Goal: Check status: Check status

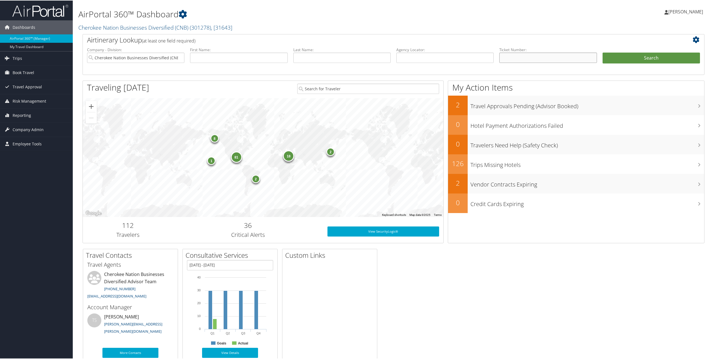
click at [511, 56] on input "text" at bounding box center [547, 57] width 97 height 10
click at [526, 59] on input "text" at bounding box center [547, 57] width 97 height 10
paste input "0017309629247"
type input "0017309629247"
click at [612, 57] on button "Search" at bounding box center [651, 57] width 97 height 11
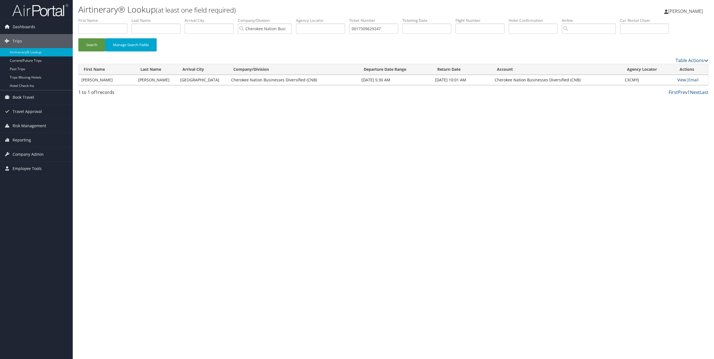
click at [680, 81] on link "View" at bounding box center [682, 79] width 9 height 5
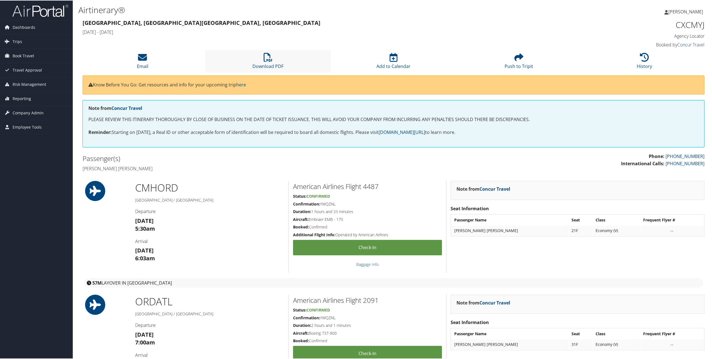
click at [266, 62] on li "Download PDF" at bounding box center [267, 61] width 125 height 23
click at [652, 67] on li "History" at bounding box center [644, 61] width 125 height 23
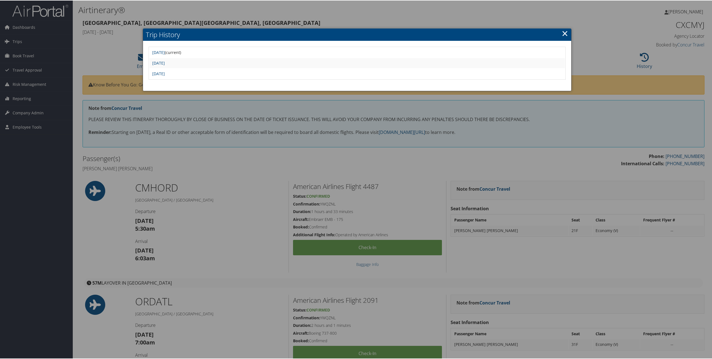
click at [172, 76] on td "[DATE]" at bounding box center [356, 73] width 415 height 10
click at [165, 74] on link "Wed Jul 23 17:52:19 MDT 2025" at bounding box center [158, 73] width 13 height 5
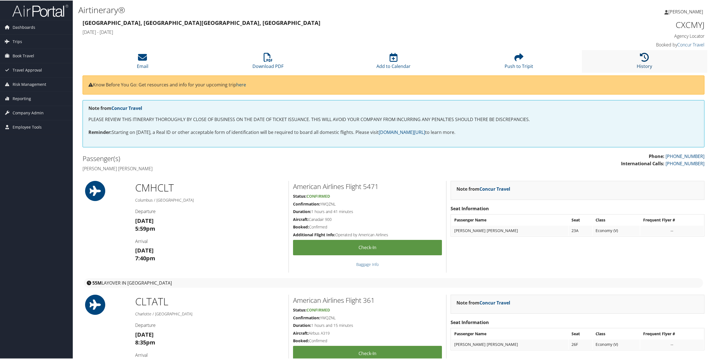
click at [643, 64] on link "History" at bounding box center [644, 61] width 15 height 13
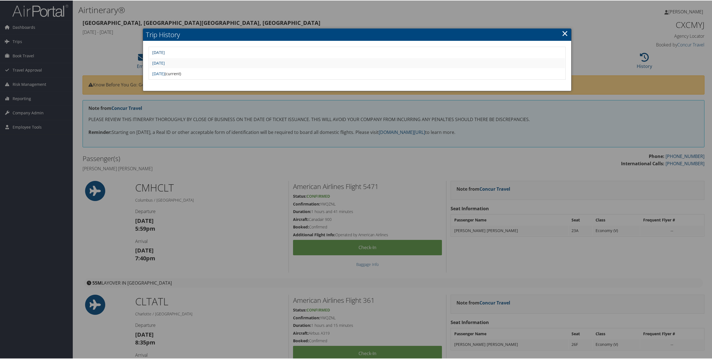
click at [165, 53] on link "Fri Jul 25 14:34:57 MDT 2025" at bounding box center [158, 51] width 13 height 5
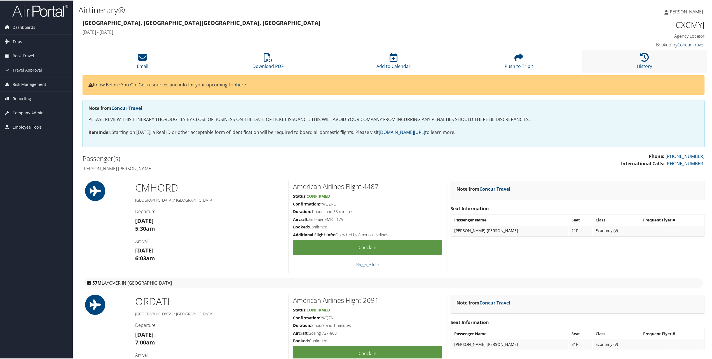
click at [656, 65] on li "History" at bounding box center [644, 61] width 125 height 23
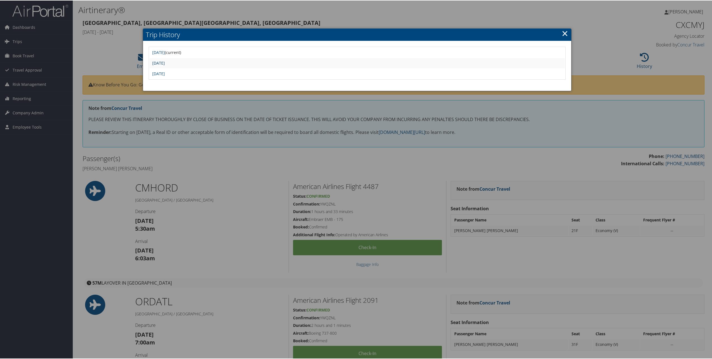
click at [165, 64] on link "Wed Jul 23 18:01:10 MDT 2025" at bounding box center [158, 62] width 13 height 5
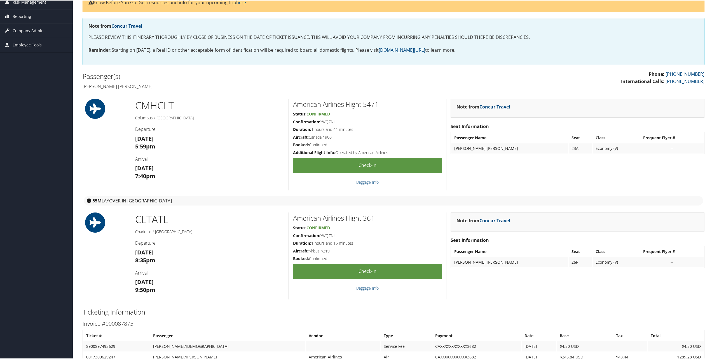
scroll to position [84, 0]
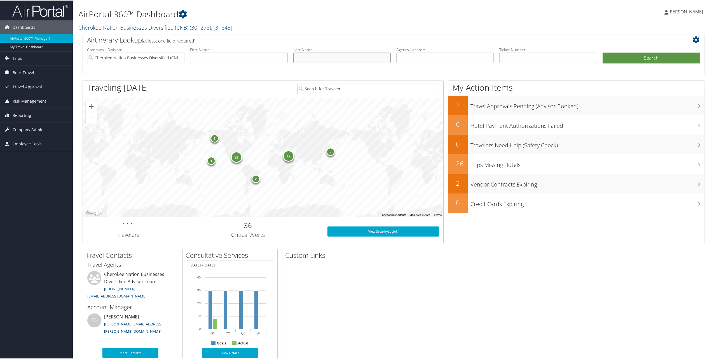
click at [310, 57] on input "text" at bounding box center [341, 57] width 97 height 10
type input "thompson"
click at [260, 60] on input "text" at bounding box center [238, 57] width 97 height 10
type input "christian"
click at [655, 59] on button "Search" at bounding box center [651, 57] width 97 height 11
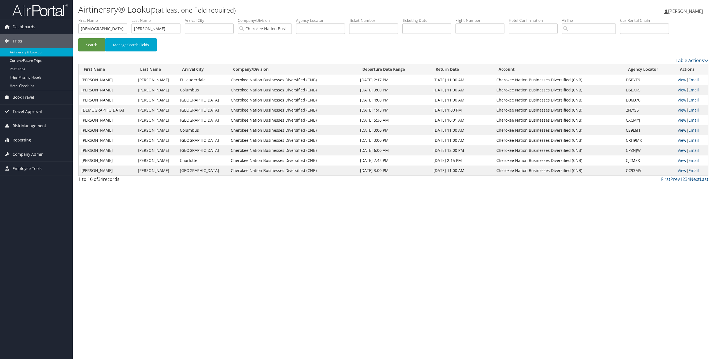
click at [682, 130] on link "View" at bounding box center [682, 130] width 9 height 5
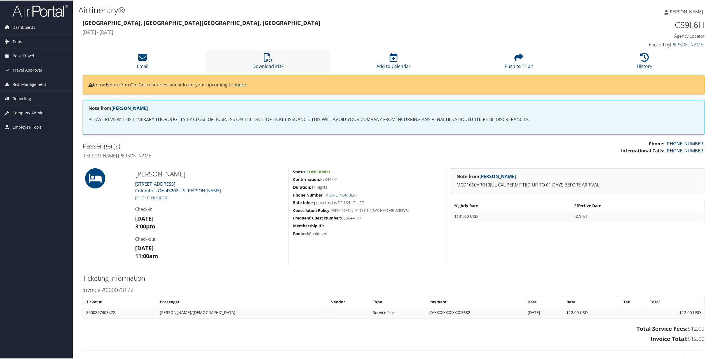
click at [277, 67] on link "Download PDF" at bounding box center [267, 61] width 31 height 13
